Goal: Transaction & Acquisition: Obtain resource

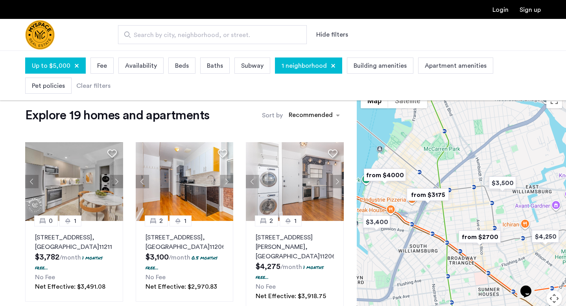
scroll to position [9, 0]
click at [309, 112] on div "sort-apartment" at bounding box center [311, 116] width 46 height 11
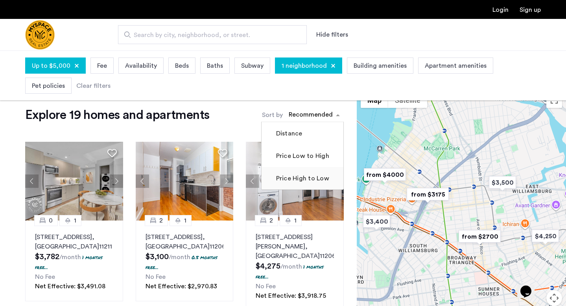
click at [301, 179] on label "Price High to Low" at bounding box center [302, 177] width 55 height 9
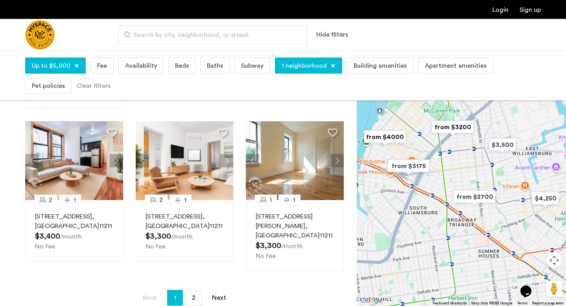
scroll to position [536, 0]
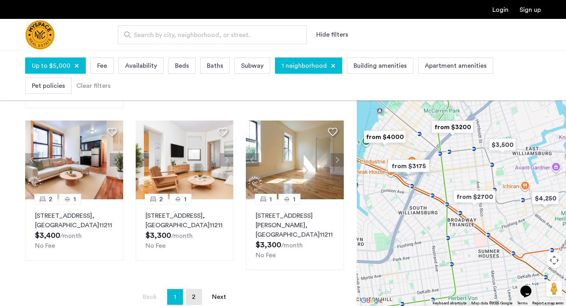
click at [193, 289] on link "page 2" at bounding box center [193, 296] width 15 height 15
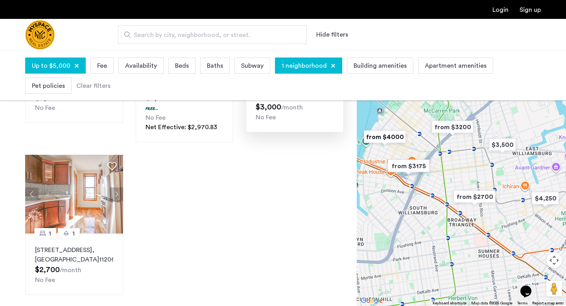
scroll to position [331, 0]
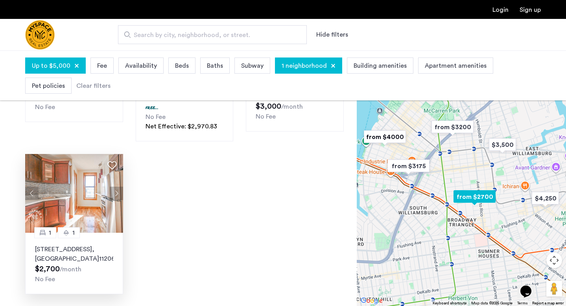
click at [78, 184] on img at bounding box center [74, 193] width 98 height 79
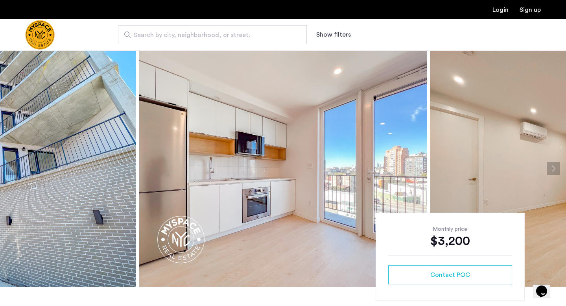
click at [188, 154] on img at bounding box center [283, 168] width 288 height 236
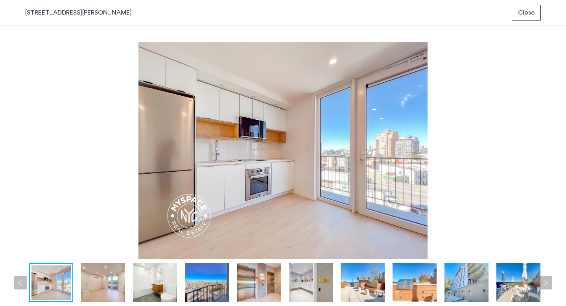
click at [120, 280] on img at bounding box center [103, 282] width 44 height 39
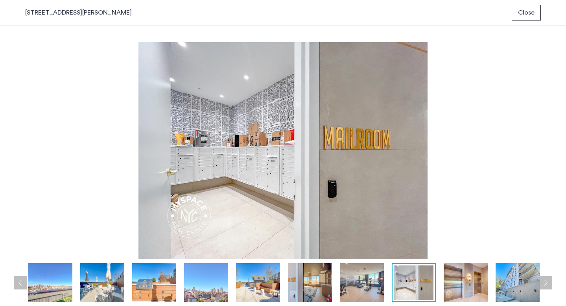
click at [107, 148] on img at bounding box center [283, 150] width 516 height 217
click at [528, 12] on span "Close" at bounding box center [526, 12] width 17 height 9
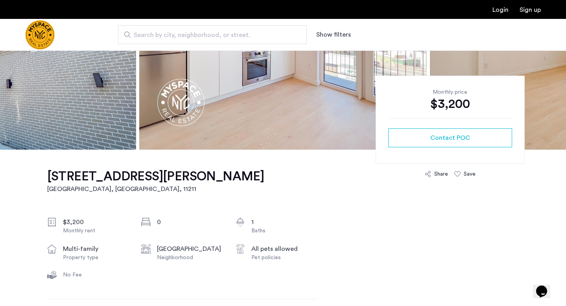
scroll to position [140, 0]
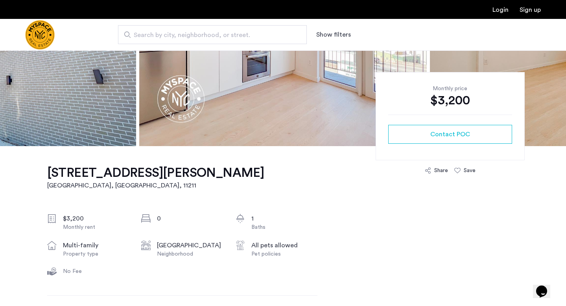
click at [119, 181] on h1 "280 Meeker Avenue, Williamsburg, Brooklyn, NY, 11211, Unit 601" at bounding box center [155, 173] width 217 height 16
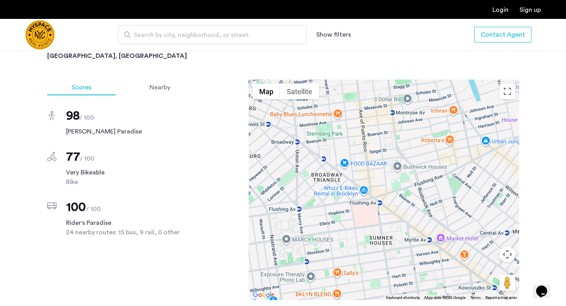
scroll to position [613, 0]
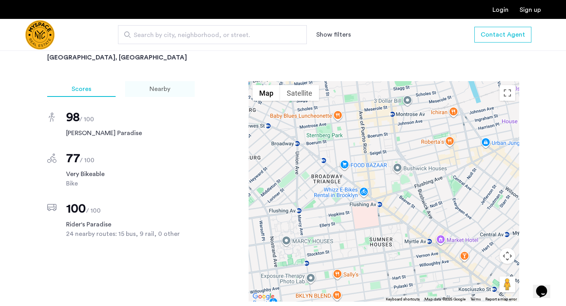
click at [147, 96] on div "Nearby" at bounding box center [160, 89] width 70 height 16
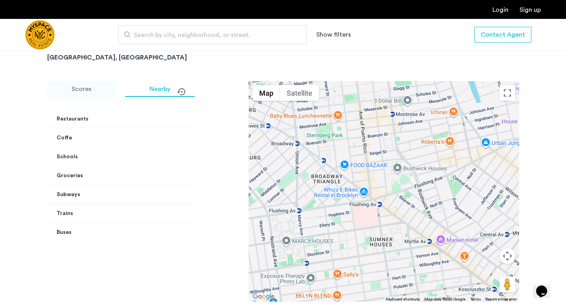
click at [94, 95] on div "Scores" at bounding box center [81, 89] width 68 height 16
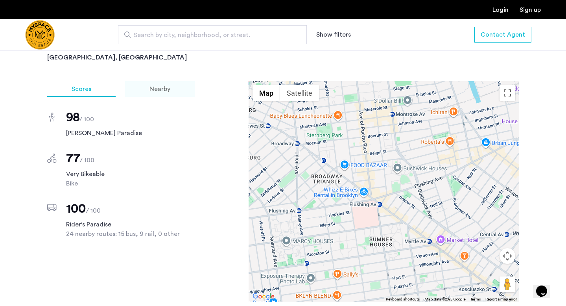
click at [136, 88] on div "Nearby" at bounding box center [160, 89] width 70 height 16
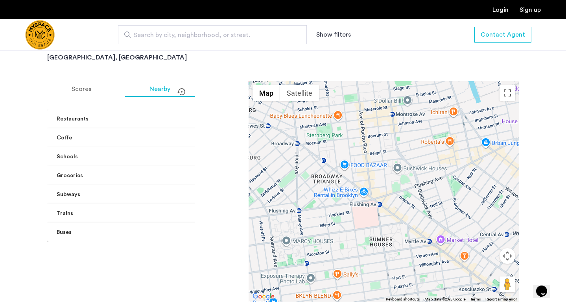
click at [81, 191] on mat-panel-title "Subways" at bounding box center [127, 194] width 140 height 8
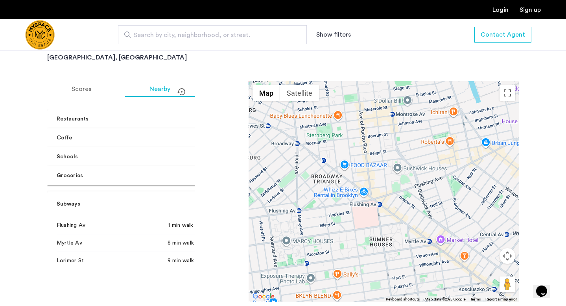
click at [71, 231] on div "Flushing Av 1 min walk" at bounding box center [132, 225] width 150 height 18
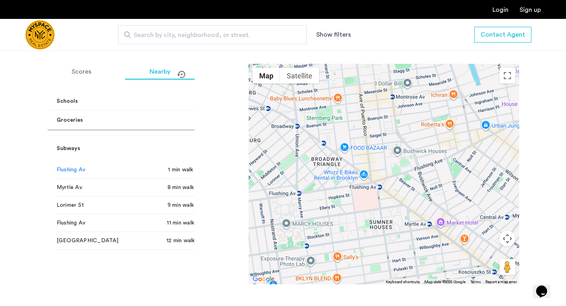
scroll to position [639, 0]
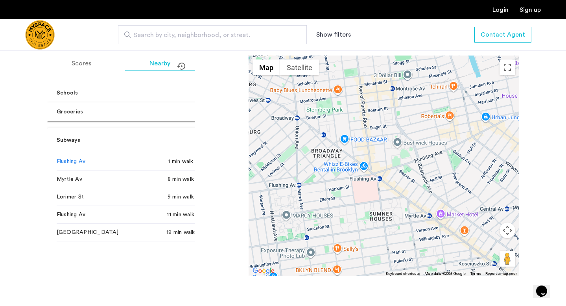
click at [438, 146] on div at bounding box center [384, 165] width 271 height 220
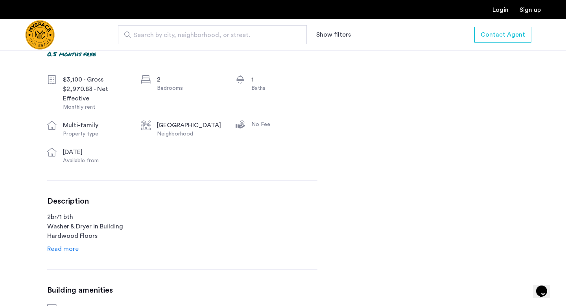
scroll to position [289, 0]
click at [74, 247] on span "Read more" at bounding box center [62, 248] width 31 height 6
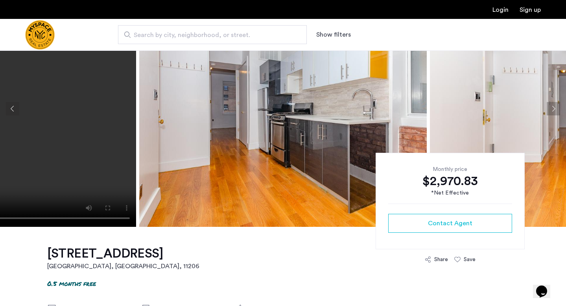
scroll to position [201, 0]
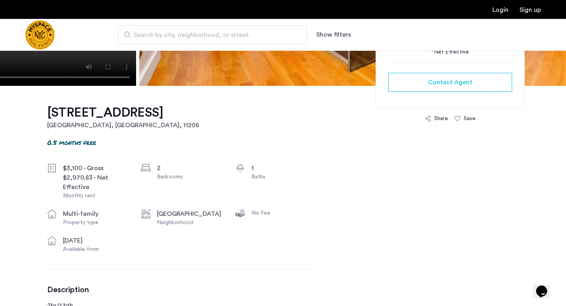
click at [99, 116] on h1 "11 Humboldt St, Unit 2L" at bounding box center [123, 113] width 152 height 16
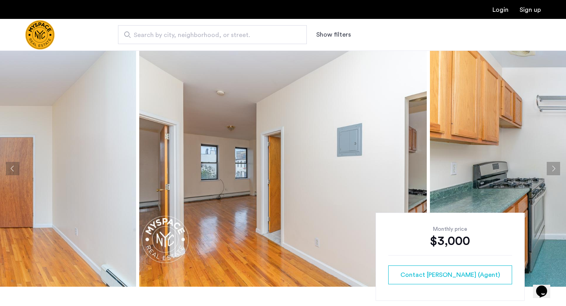
click at [224, 131] on img at bounding box center [283, 168] width 288 height 236
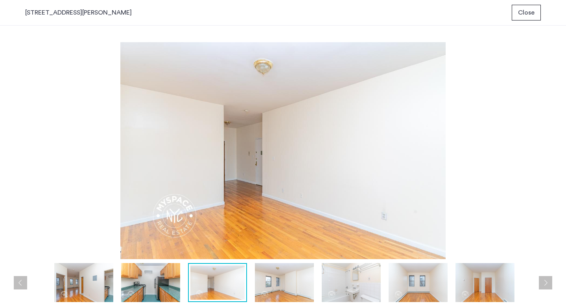
click at [540, 12] on button "Close" at bounding box center [526, 13] width 29 height 16
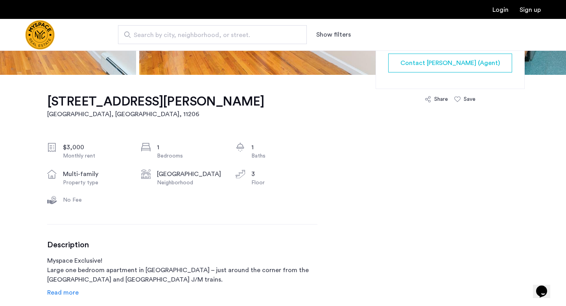
scroll to position [240, 0]
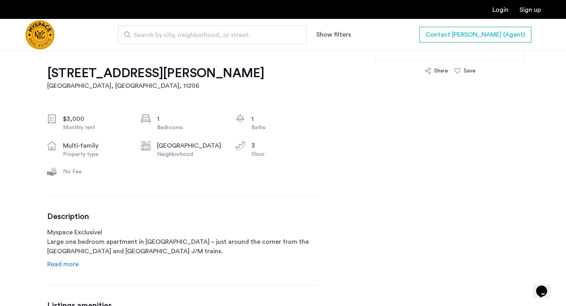
click at [109, 72] on h1 "[STREET_ADDRESS][PERSON_NAME]" at bounding box center [155, 73] width 217 height 16
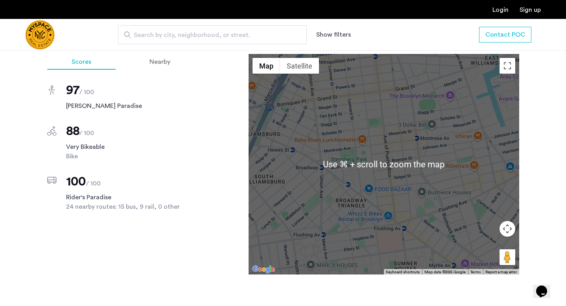
scroll to position [664, 0]
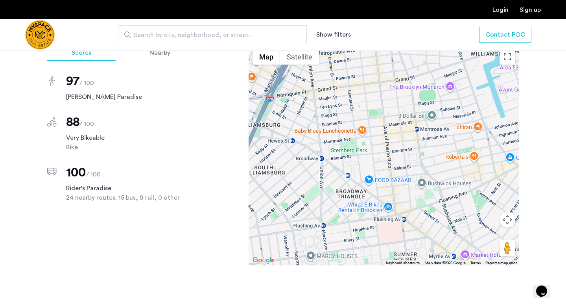
click at [448, 132] on div at bounding box center [384, 155] width 271 height 220
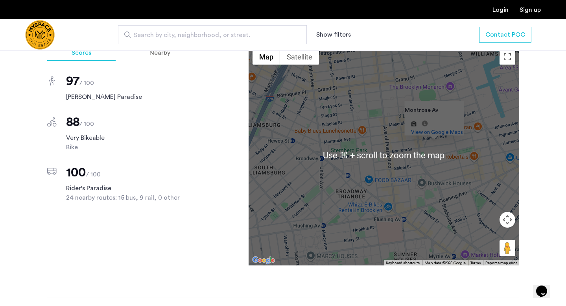
scroll to position [648, 0]
